Goal: Information Seeking & Learning: Find specific fact

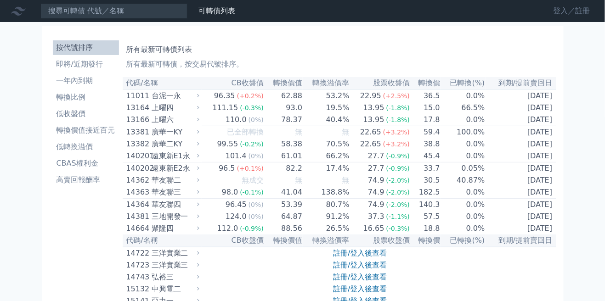
click at [569, 14] on link "登入／註冊" at bounding box center [571, 11] width 51 height 15
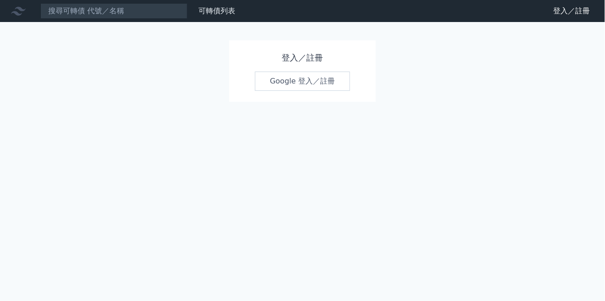
click at [334, 79] on link "Google 登入／註冊" at bounding box center [303, 81] width 96 height 19
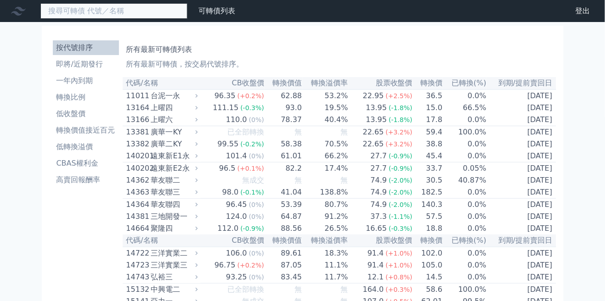
click at [69, 9] on input at bounding box center [113, 11] width 147 height 16
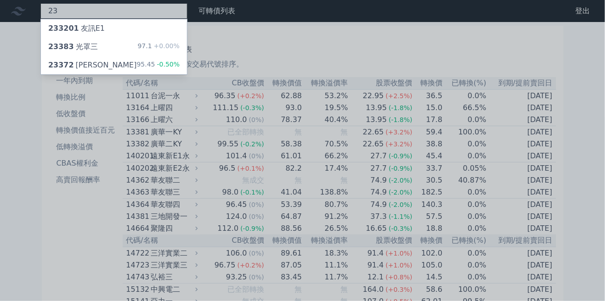
type input "2"
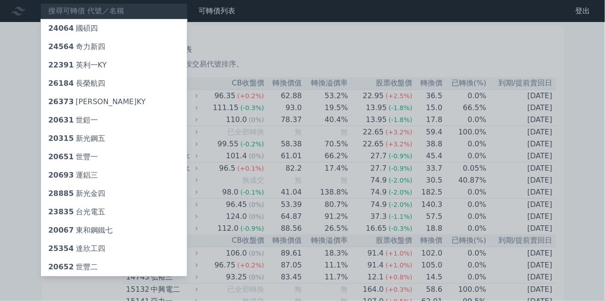
click at [371, 68] on div at bounding box center [302, 150] width 605 height 301
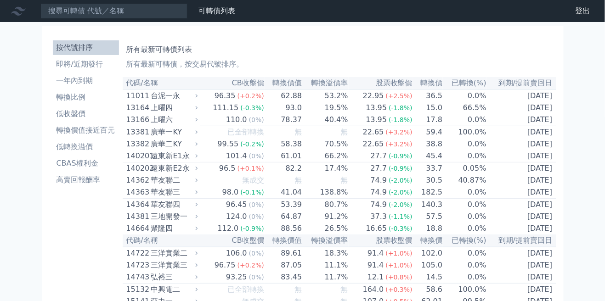
click at [18, 5] on icon at bounding box center [18, 11] width 15 height 15
click at [0, 0] on link "財務數據" at bounding box center [0, 0] width 0 height 0
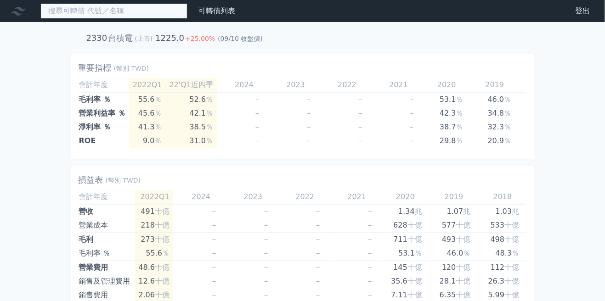
click at [68, 12] on input at bounding box center [113, 11] width 147 height 16
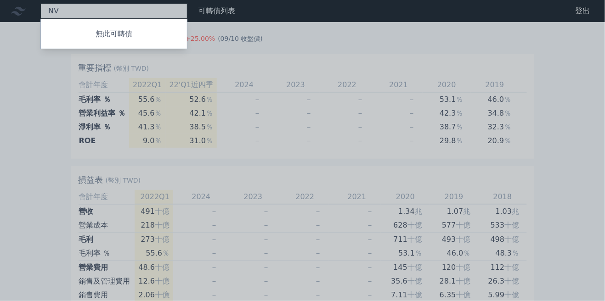
type input "N"
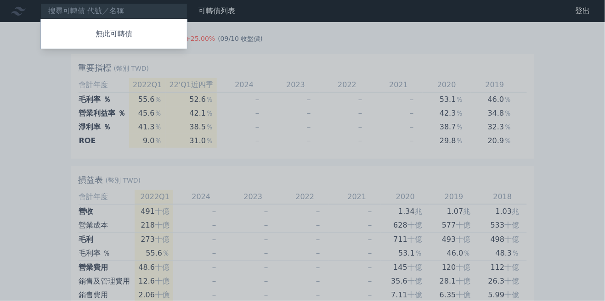
click at [72, 75] on div at bounding box center [302, 150] width 605 height 301
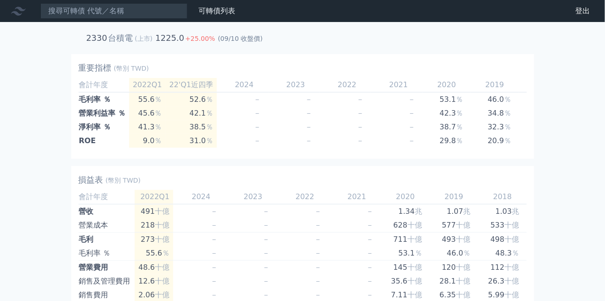
click at [0, 0] on link "財務數據" at bounding box center [0, 0] width 0 height 0
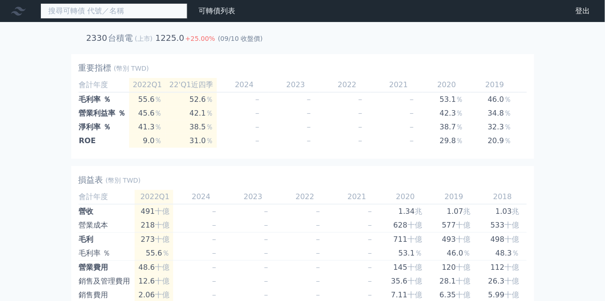
click at [67, 15] on input at bounding box center [113, 11] width 147 height 16
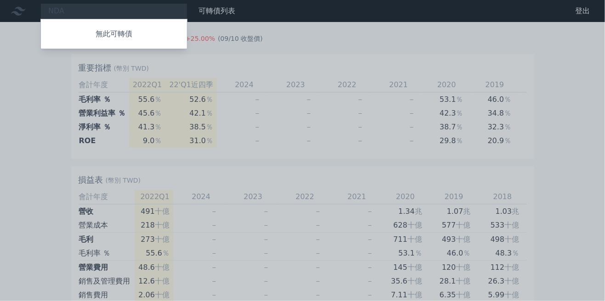
click at [52, 11] on div at bounding box center [302, 150] width 605 height 301
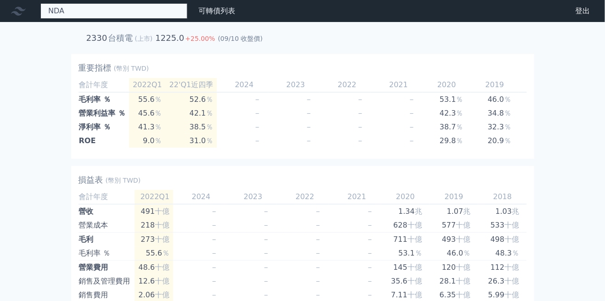
click at [64, 12] on div "NDA 無此可轉債" at bounding box center [113, 11] width 147 height 16
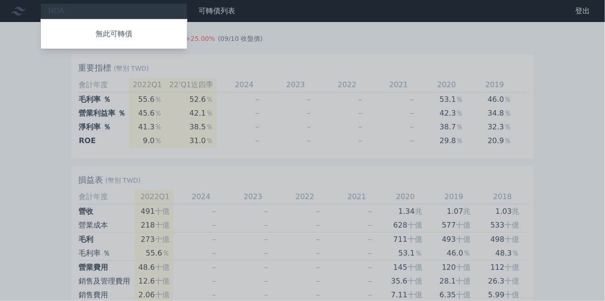
click at [48, 9] on div at bounding box center [302, 150] width 605 height 301
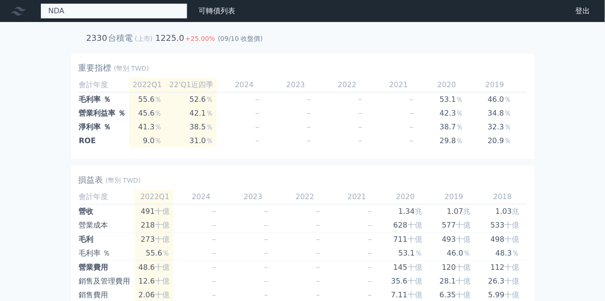
click at [51, 6] on div "NDA 無此可轉債" at bounding box center [113, 11] width 147 height 16
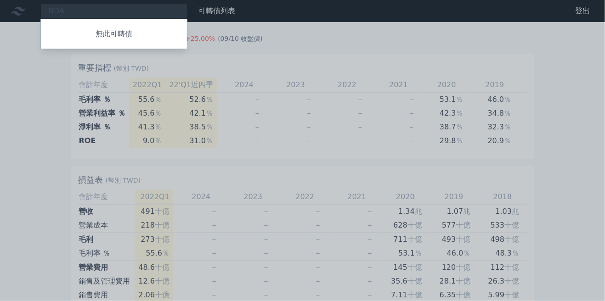
click at [51, 11] on div at bounding box center [302, 150] width 605 height 301
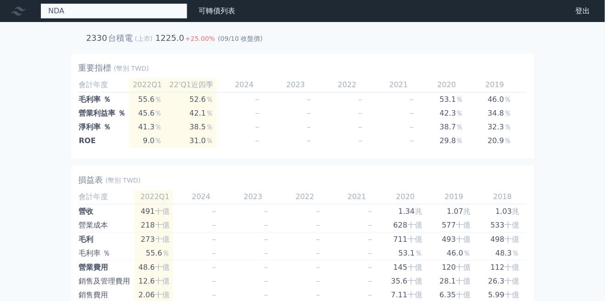
click at [54, 8] on div "NDA 無此可轉債" at bounding box center [113, 11] width 147 height 16
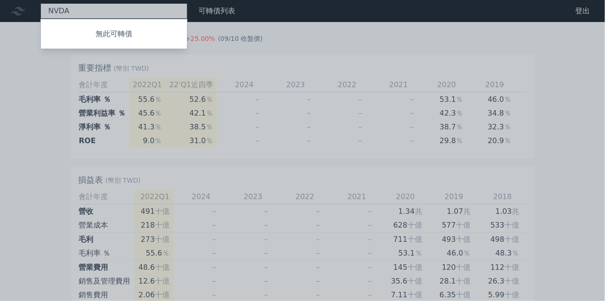
type input "NVDA"
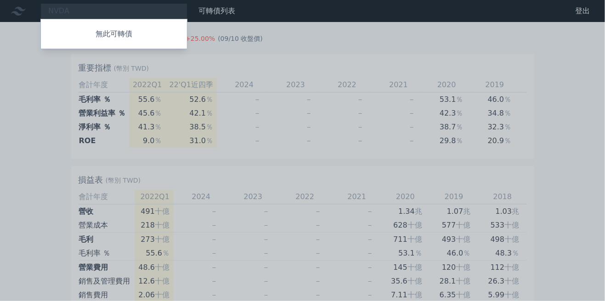
click at [115, 9] on div at bounding box center [302, 150] width 605 height 301
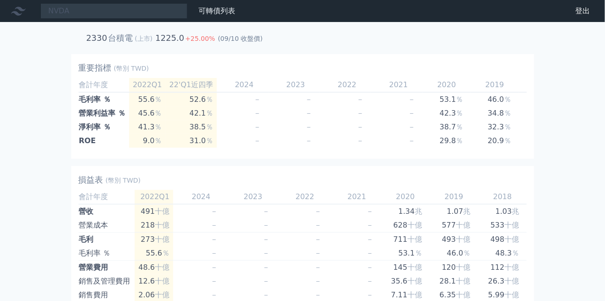
click at [0, 0] on link "財務數據" at bounding box center [0, 0] width 0 height 0
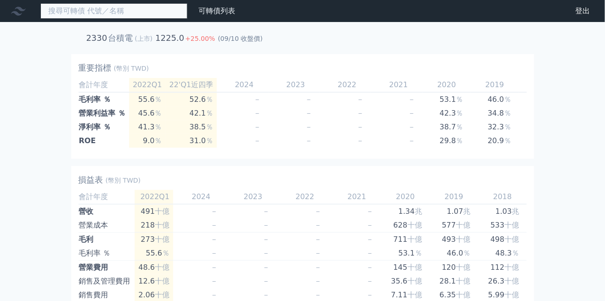
click at [92, 8] on input at bounding box center [113, 11] width 147 height 16
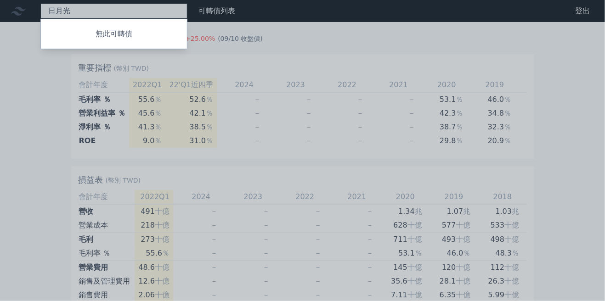
type input "日月光"
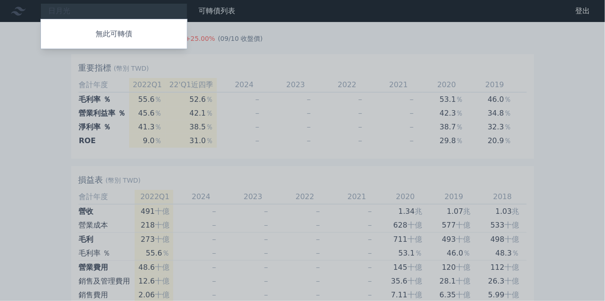
click at [250, 14] on div at bounding box center [302, 150] width 605 height 301
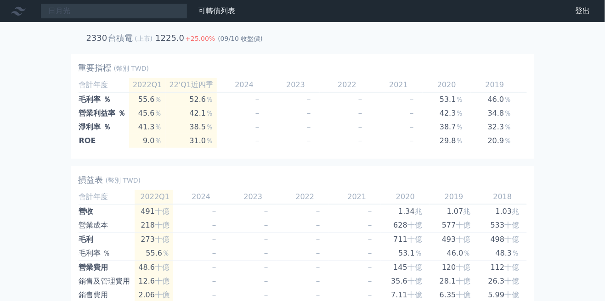
click at [0, 0] on link "財務數據" at bounding box center [0, 0] width 0 height 0
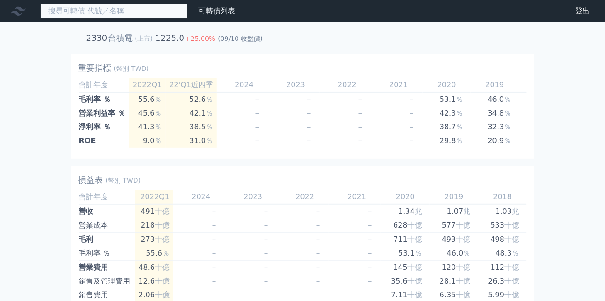
click at [62, 14] on input at bounding box center [113, 11] width 147 height 16
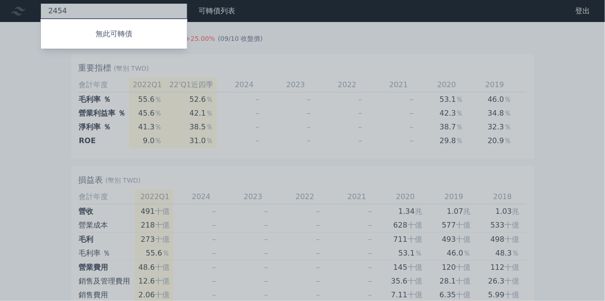
type input "2454"
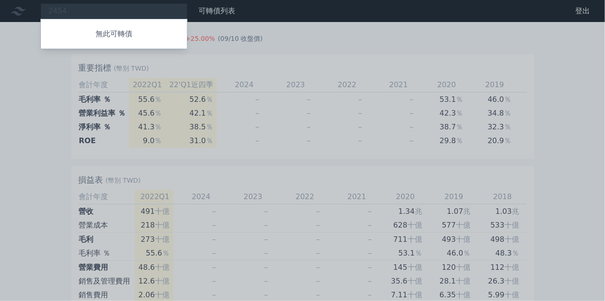
click at [64, 44] on div "無此可轉債" at bounding box center [113, 34] width 147 height 30
click at [58, 31] on p "無此可轉債" at bounding box center [114, 33] width 146 height 11
click at [290, 32] on div at bounding box center [302, 150] width 605 height 301
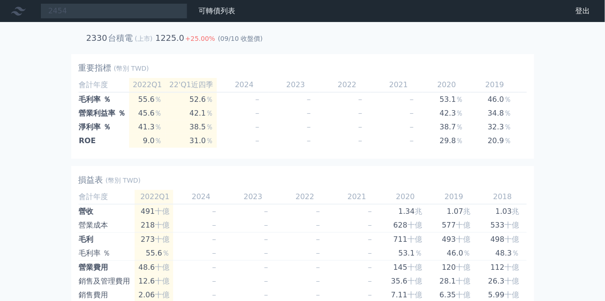
click at [0, 0] on link "財務數據" at bounding box center [0, 0] width 0 height 0
click at [21, 13] on icon at bounding box center [18, 11] width 15 height 15
click at [19, 15] on icon at bounding box center [18, 11] width 15 height 9
click at [17, 11] on icon at bounding box center [18, 11] width 15 height 15
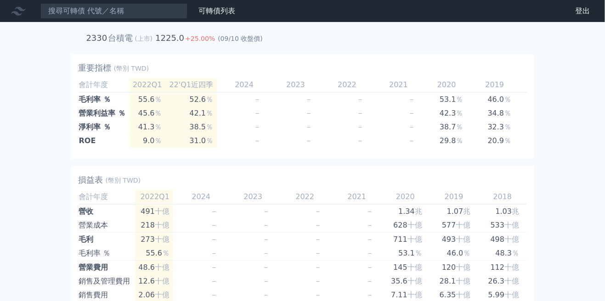
click at [14, 11] on icon at bounding box center [18, 11] width 15 height 9
click at [14, 10] on icon at bounding box center [18, 11] width 15 height 15
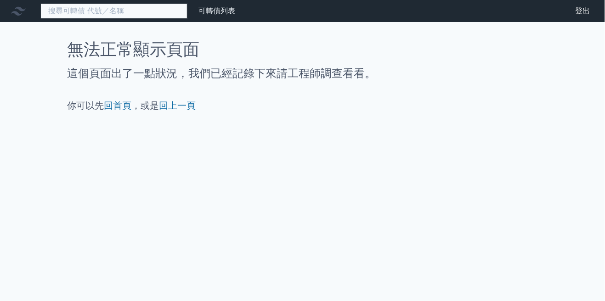
click at [133, 10] on input at bounding box center [113, 11] width 147 height 16
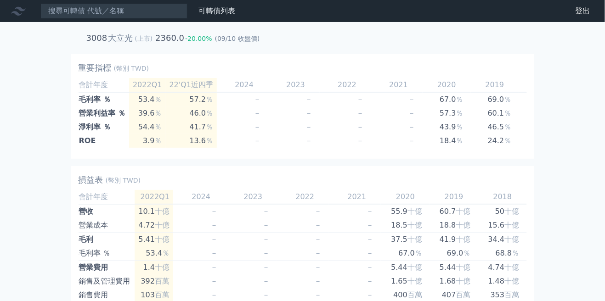
click at [240, 122] on td "－" at bounding box center [242, 127] width 51 height 14
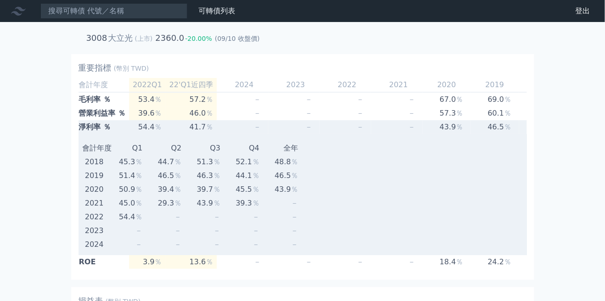
click at [225, 123] on td "－" at bounding box center [242, 127] width 51 height 14
